Goal: Find specific page/section

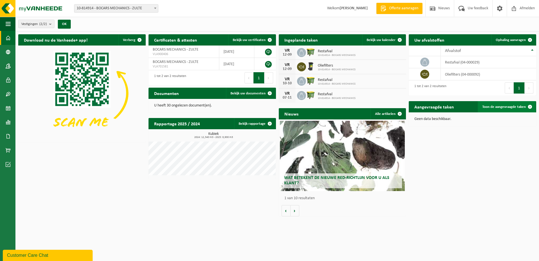
click at [501, 107] on span "Toon de aangevraagde taken" at bounding box center [504, 107] width 44 height 4
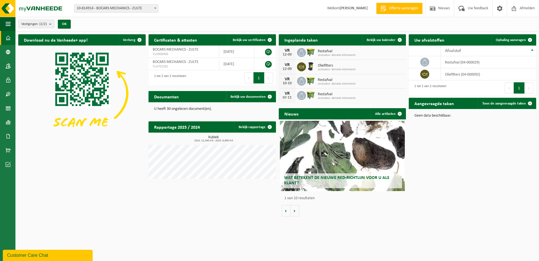
click at [324, 69] on span "10-814914 - BOCARS MECHANICS" at bounding box center [337, 69] width 38 height 3
click at [381, 37] on link "Bekijk uw kalender" at bounding box center [383, 39] width 43 height 11
